Goal: Information Seeking & Learning: Find specific fact

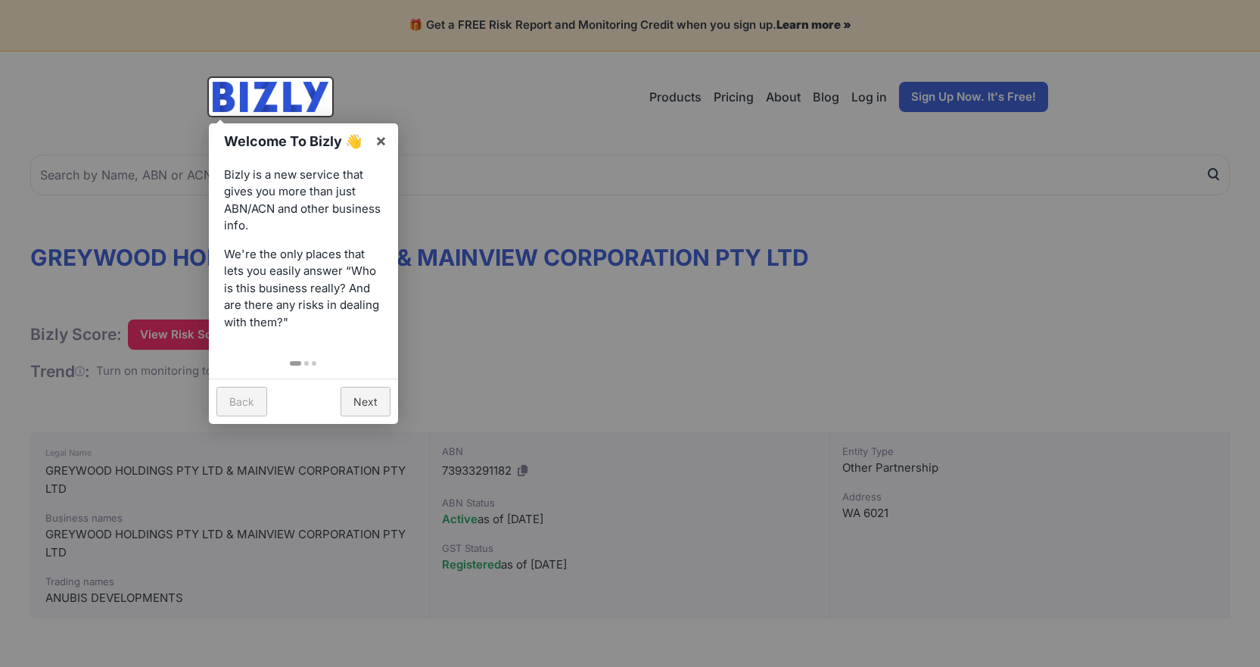
click at [563, 327] on div at bounding box center [630, 333] width 1260 height 667
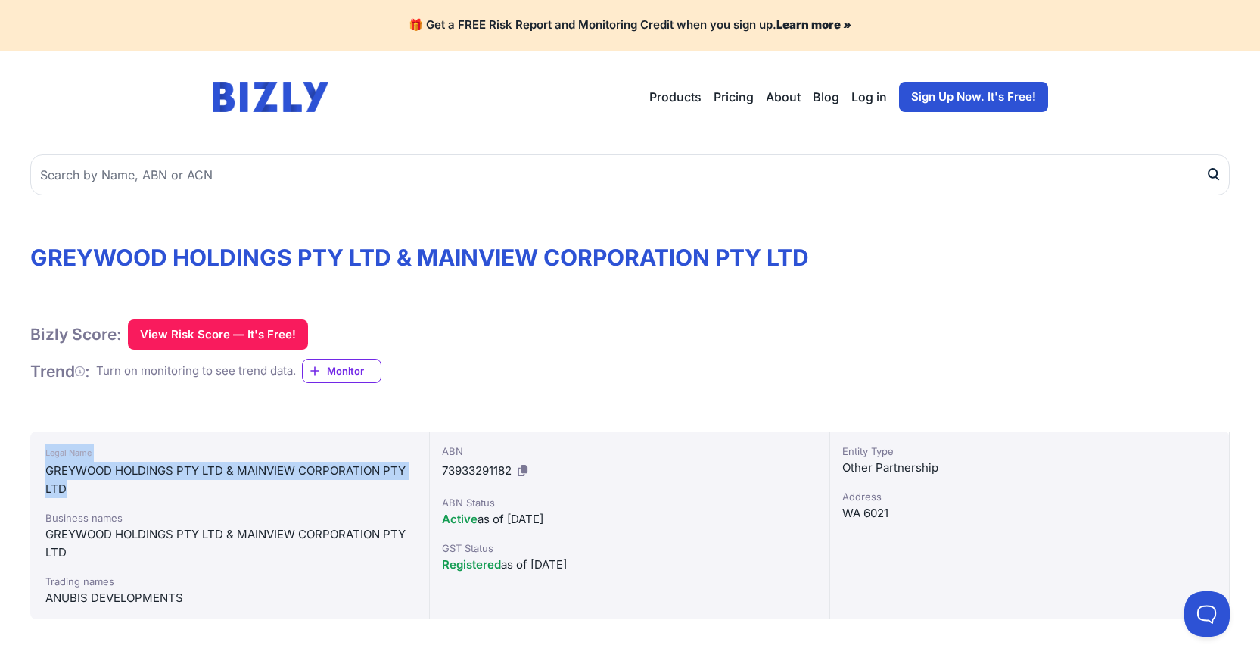
drag, startPoint x: 117, startPoint y: 494, endPoint x: 45, endPoint y: 459, distance: 80.6
click at [45, 459] on div "Legal Name GREYWOOD HOLDINGS PTY LTD & MAINVIEW CORPORATION PTY LTD Business na…" at bounding box center [230, 525] width 400 height 188
click at [116, 446] on div "Legal Name" at bounding box center [229, 453] width 369 height 18
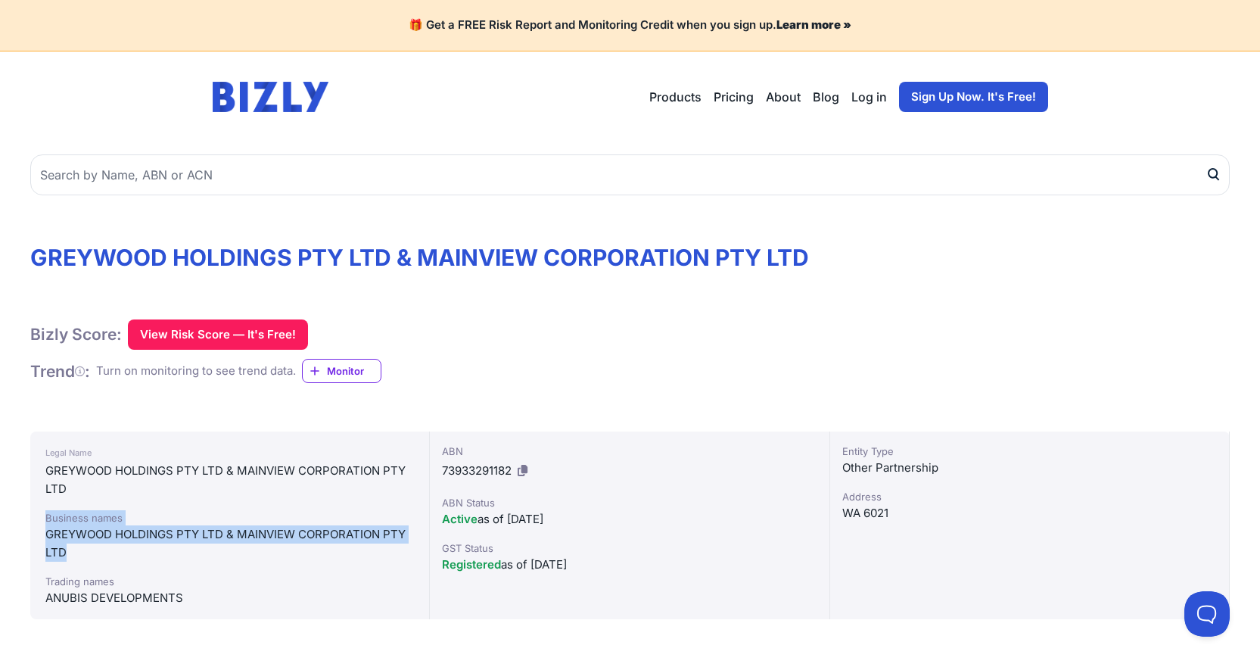
drag, startPoint x: 42, startPoint y: 518, endPoint x: 101, endPoint y: 554, distance: 69.3
click at [101, 554] on div "Legal Name GREYWOOD HOLDINGS PTY LTD & MAINVIEW CORPORATION PTY LTD Business na…" at bounding box center [230, 525] width 400 height 188
click at [101, 554] on div "GREYWOOD HOLDINGS PTY LTD & MAINVIEW CORPORATION PTY LTD" at bounding box center [229, 543] width 369 height 36
drag, startPoint x: 75, startPoint y: 558, endPoint x: 47, endPoint y: 509, distance: 56.0
click at [47, 509] on div "Legal Name GREYWOOD HOLDINGS PTY LTD & MAINVIEW CORPORATION PTY LTD Business na…" at bounding box center [230, 525] width 400 height 188
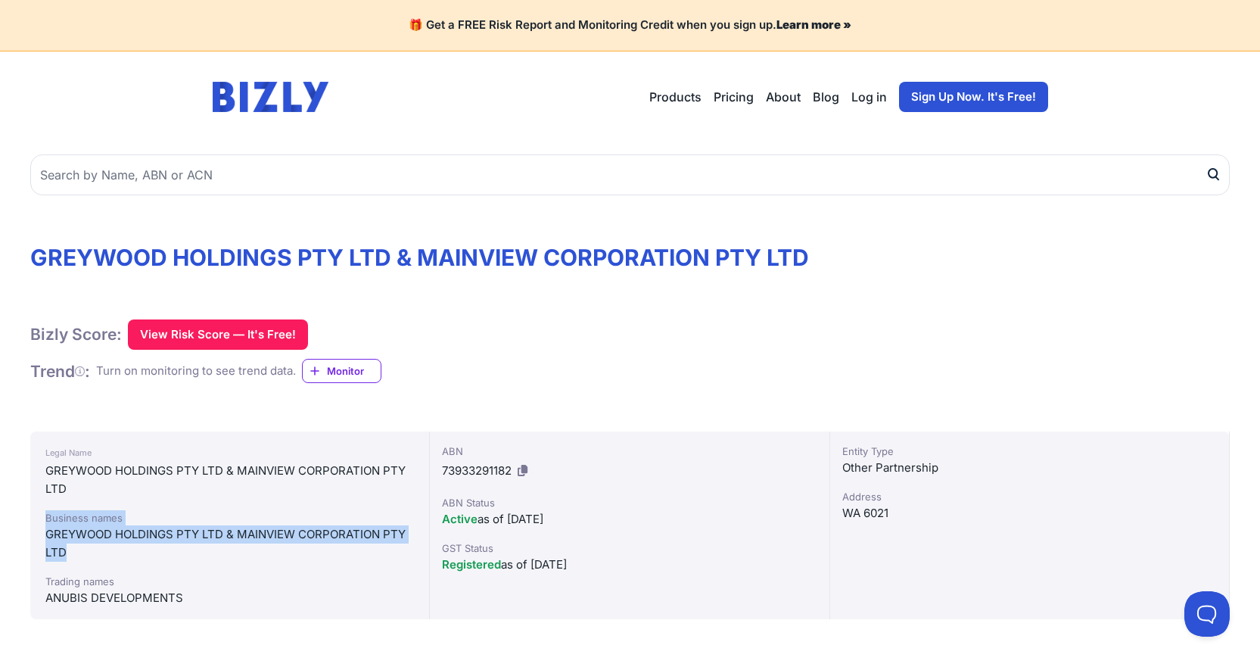
click at [252, 509] on div "Legal Name GREYWOOD HOLDINGS PTY LTD & MAINVIEW CORPORATION PTY LTD Business na…" at bounding box center [230, 525] width 400 height 188
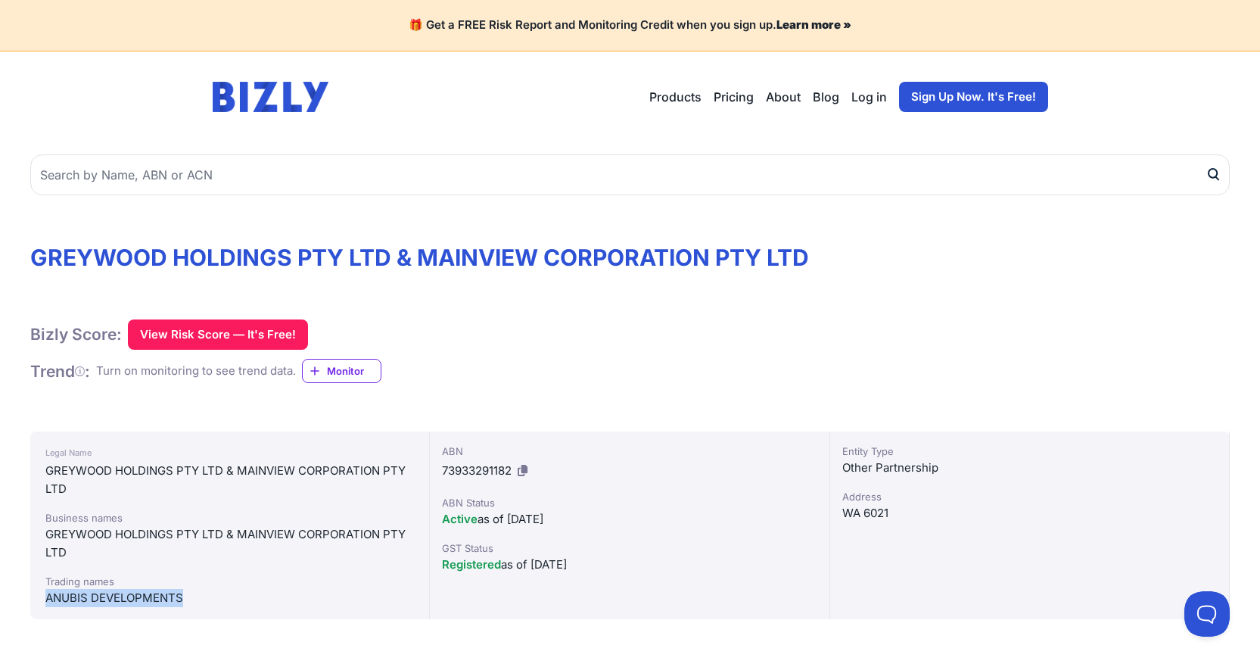
drag, startPoint x: 45, startPoint y: 599, endPoint x: 185, endPoint y: 598, distance: 140.8
click at [185, 598] on div "Legal Name GREYWOOD HOLDINGS PTY LTD & MAINVIEW CORPORATION PTY LTD Business na…" at bounding box center [230, 525] width 400 height 188
click at [185, 598] on div "ANUBIS DEVELOPMENTS" at bounding box center [229, 598] width 369 height 18
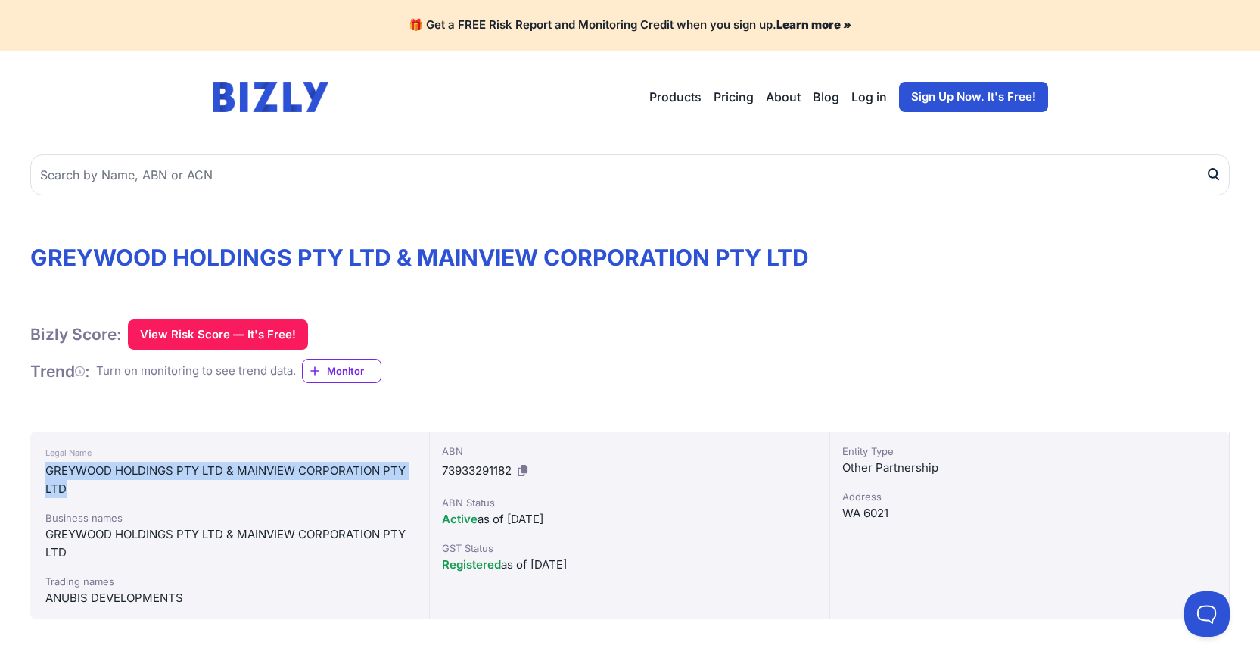
drag, startPoint x: 69, startPoint y: 490, endPoint x: 117, endPoint y: 462, distance: 55.3
click at [60, 469] on div "GREYWOOD HOLDINGS PTY LTD & MAINVIEW CORPORATION PTY LTD" at bounding box center [229, 480] width 369 height 36
copy div "EYWOOD HOLDINGS PTY LTD & MAINVIEW CORPORATION PTY LTD"
